Goal: Navigation & Orientation: Find specific page/section

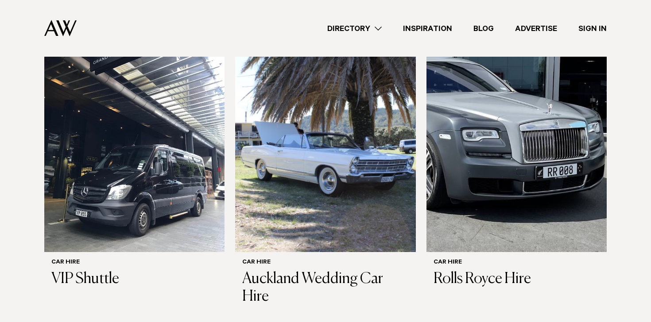
scroll to position [302, 0]
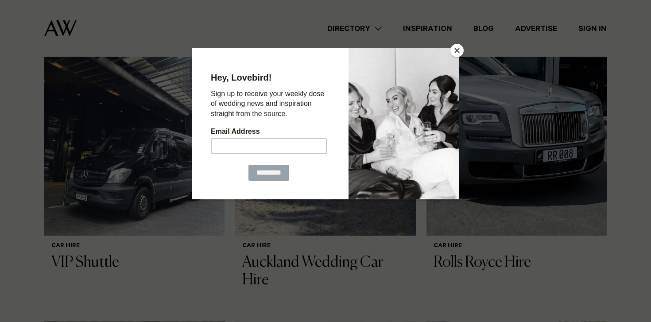
click at [457, 49] on button "Close" at bounding box center [457, 50] width 13 height 13
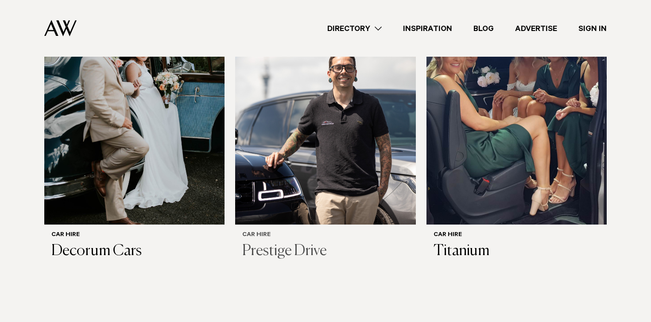
scroll to position [642, 0]
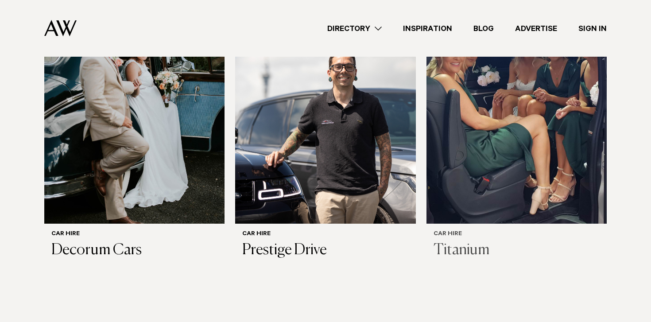
click at [547, 147] on img at bounding box center [517, 102] width 180 height 242
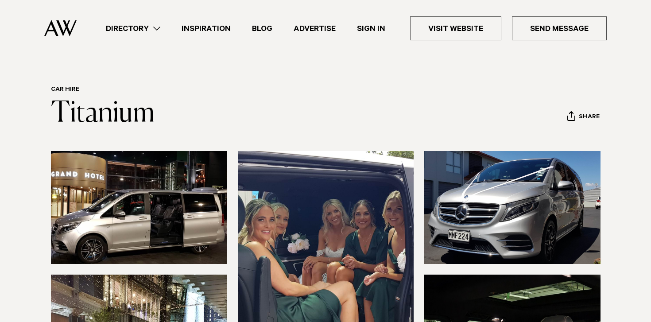
scroll to position [10, 0]
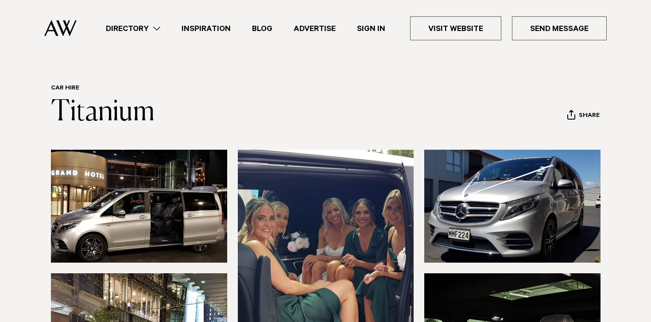
click at [159, 27] on link "Directory" at bounding box center [133, 29] width 76 height 12
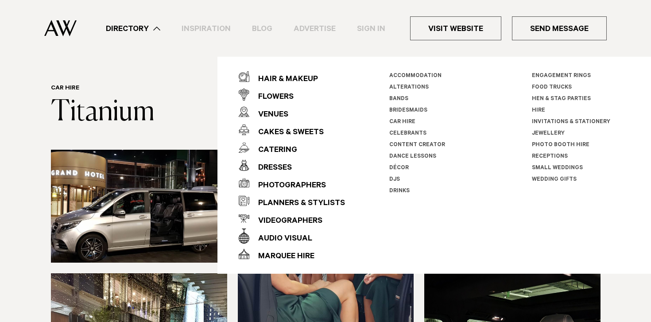
click at [159, 27] on link "Directory" at bounding box center [133, 29] width 76 height 12
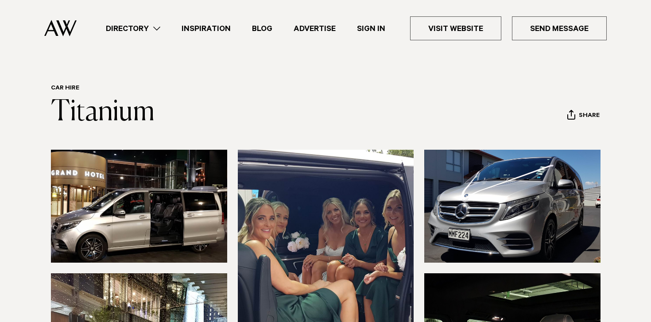
click at [159, 29] on link "Directory" at bounding box center [133, 29] width 76 height 12
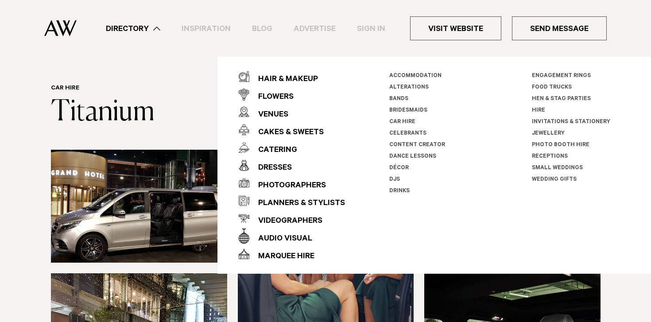
click at [159, 26] on link "Directory" at bounding box center [133, 29] width 76 height 12
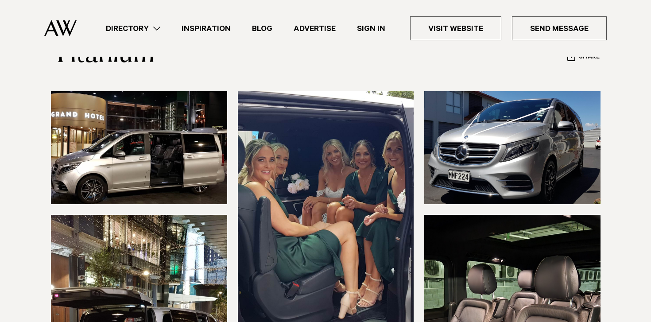
scroll to position [0, 0]
